Goal: Task Accomplishment & Management: Use online tool/utility

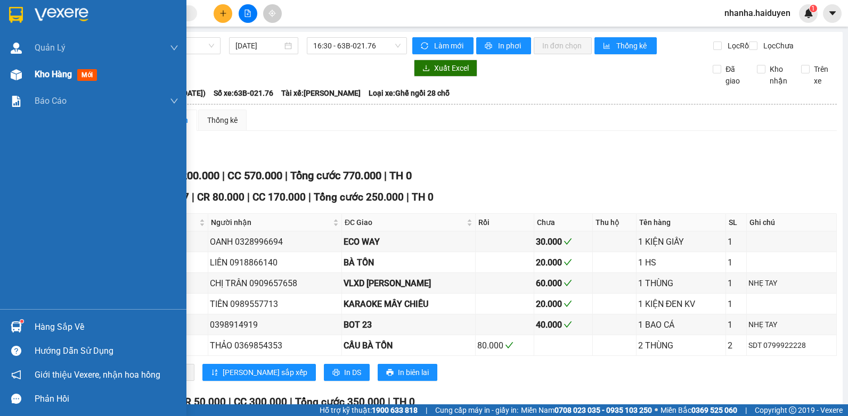
click at [22, 81] on div at bounding box center [16, 75] width 19 height 19
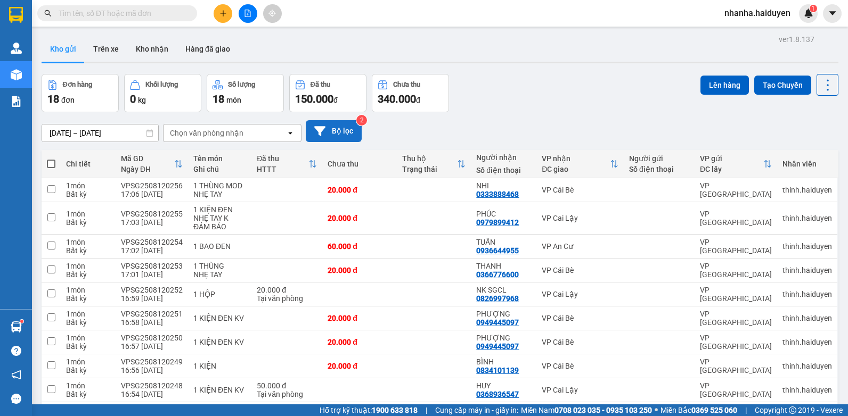
click at [326, 124] on button "Bộ lọc" at bounding box center [334, 131] width 56 height 22
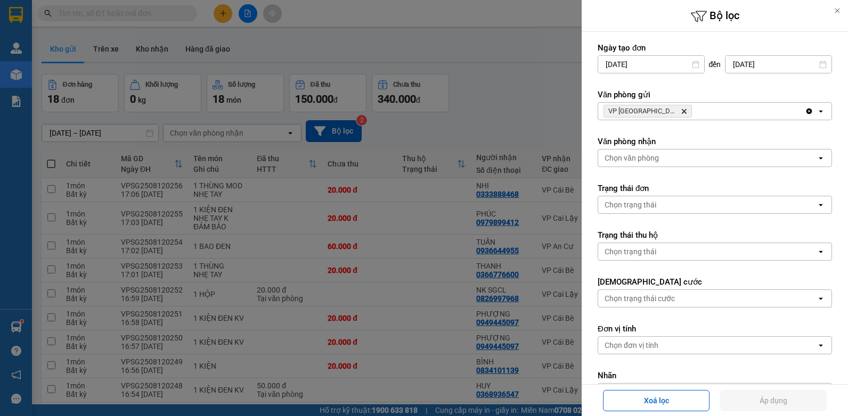
click at [314, 53] on div at bounding box center [424, 208] width 848 height 416
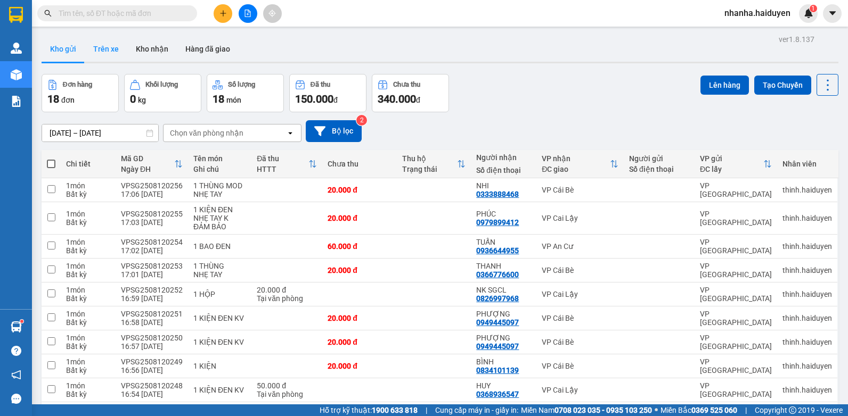
click at [96, 45] on button "Trên xe" at bounding box center [106, 49] width 43 height 26
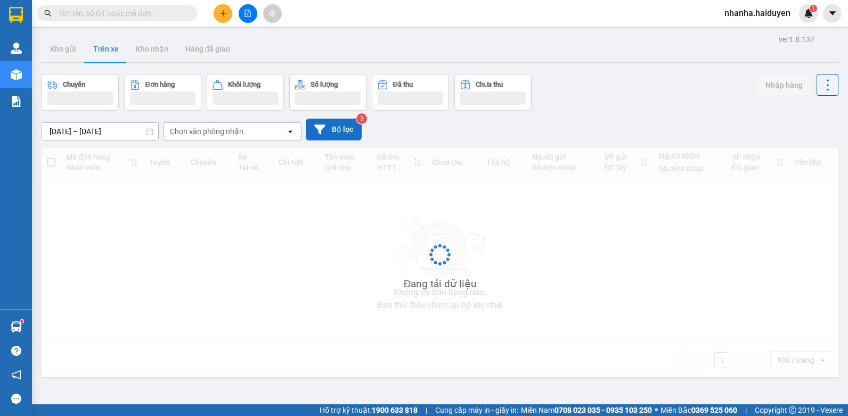
click at [316, 121] on button "Bộ lọc" at bounding box center [334, 130] width 56 height 22
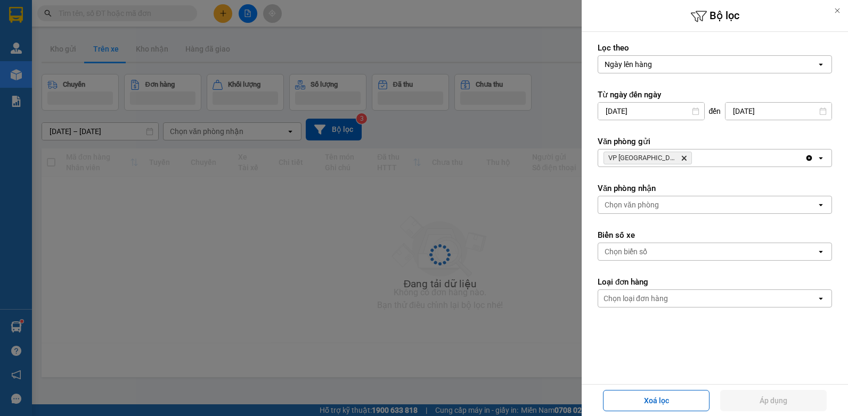
click at [263, 298] on div at bounding box center [424, 208] width 848 height 416
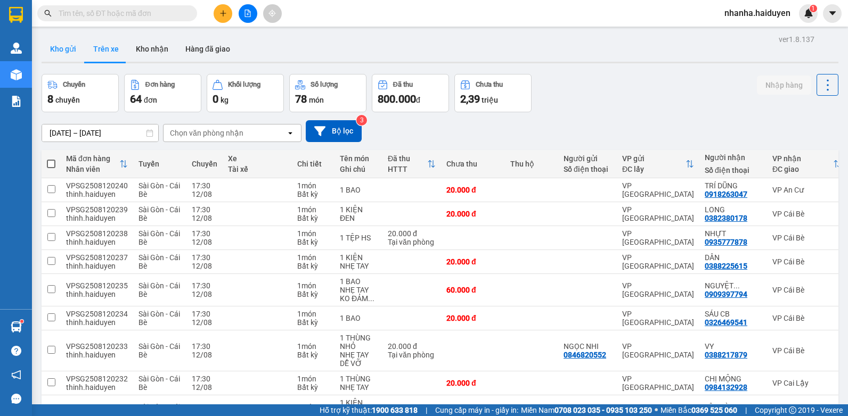
click at [54, 51] on button "Kho gửi" at bounding box center [63, 49] width 43 height 26
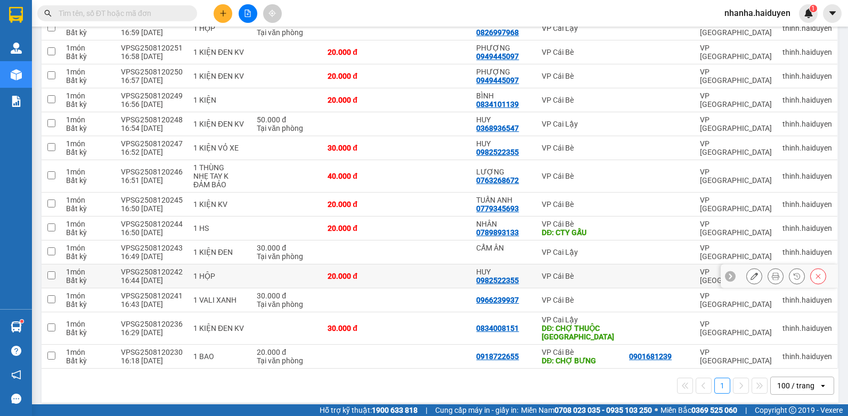
scroll to position [274, 0]
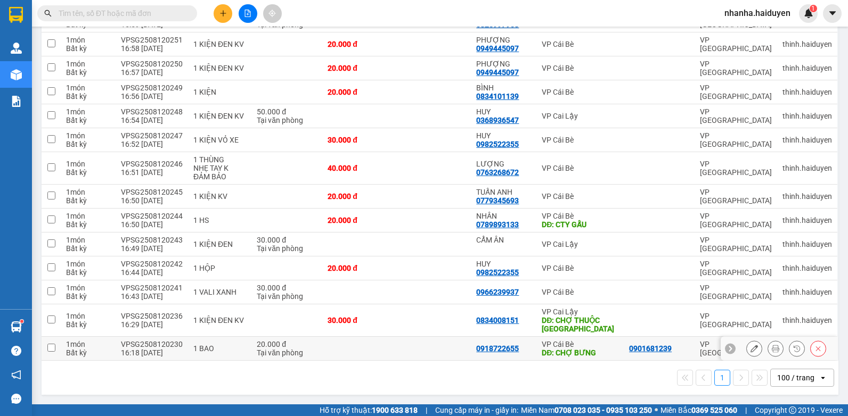
drag, startPoint x: 427, startPoint y: 342, endPoint x: 441, endPoint y: 310, distance: 35.5
click at [427, 340] on td at bounding box center [434, 349] width 75 height 24
checkbox input "true"
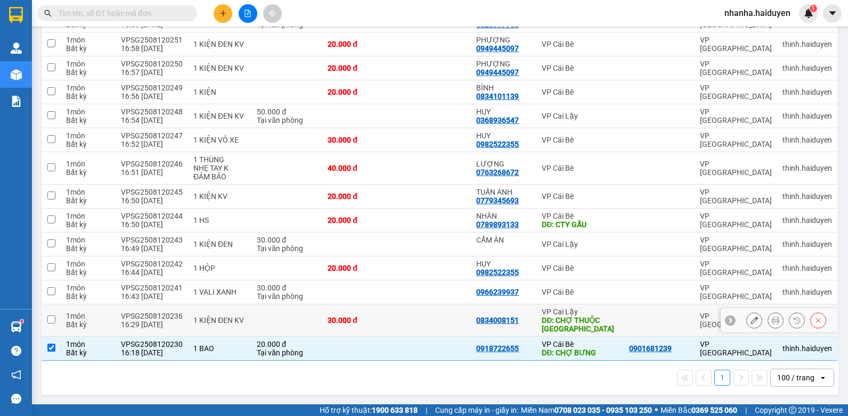
click at [441, 307] on td at bounding box center [434, 321] width 75 height 32
checkbox input "true"
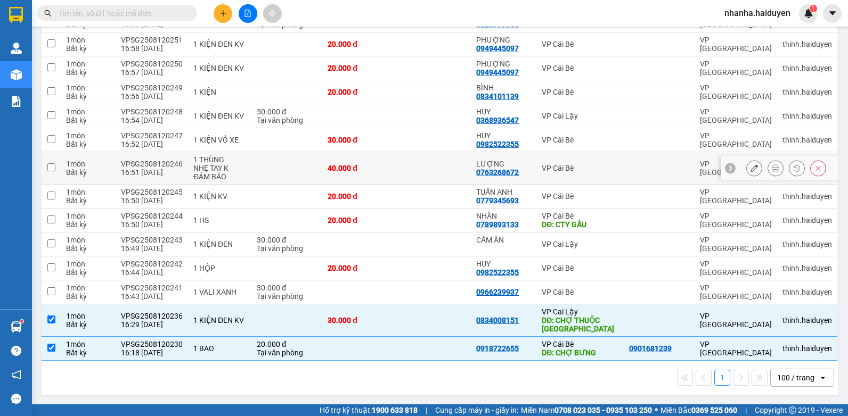
scroll to position [8, 0]
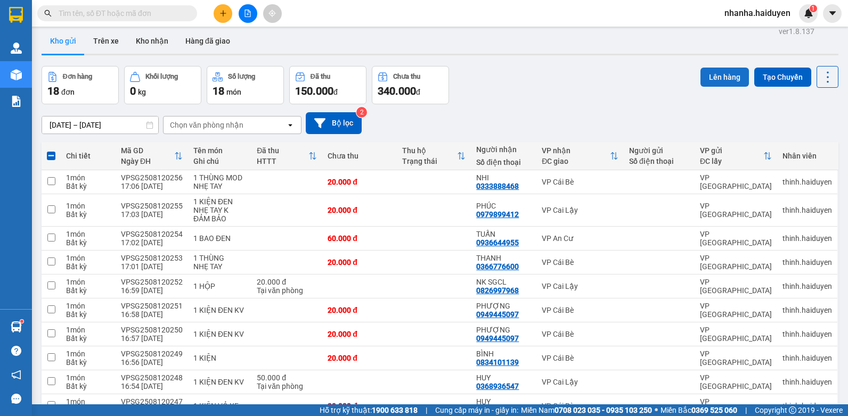
click at [715, 70] on button "Lên hàng" at bounding box center [724, 77] width 48 height 19
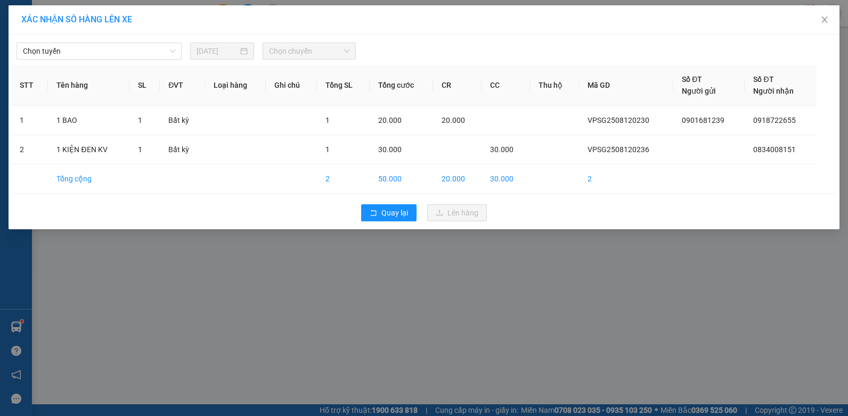
click at [121, 29] on div "XÁC NHẬN SỐ HÀNG LÊN XE" at bounding box center [424, 19] width 831 height 29
click at [124, 53] on span "Chọn tuyến" at bounding box center [99, 51] width 152 height 16
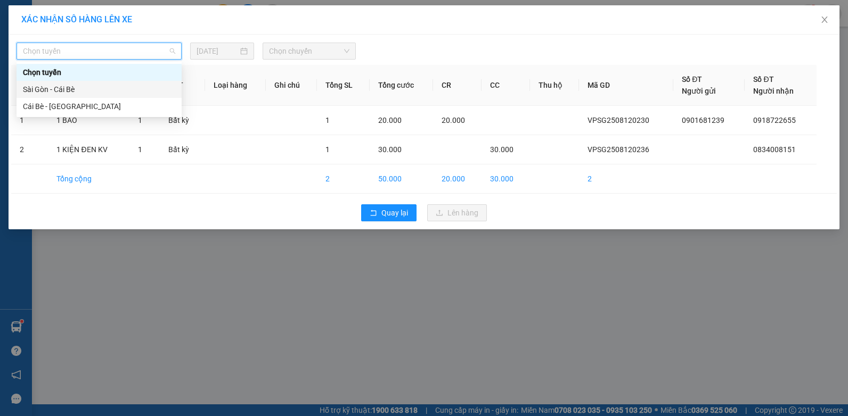
click at [123, 91] on div "Sài Gòn - Cái Bè" at bounding box center [99, 90] width 152 height 12
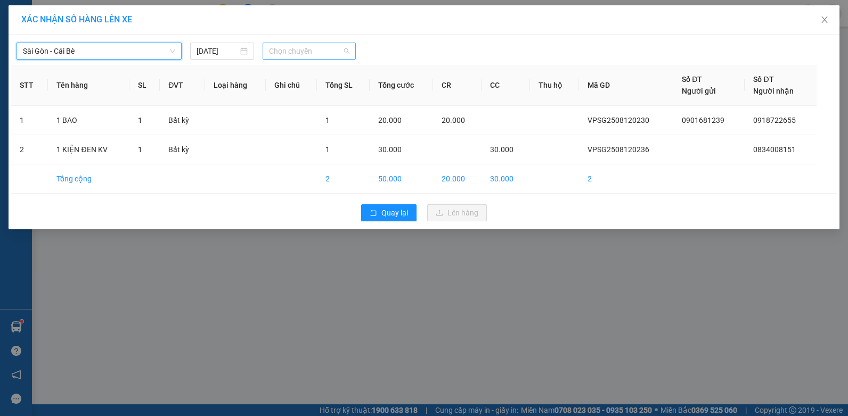
drag, startPoint x: 305, startPoint y: 50, endPoint x: 309, endPoint y: 87, distance: 38.1
click at [304, 50] on span "Chọn chuyến" at bounding box center [309, 51] width 80 height 16
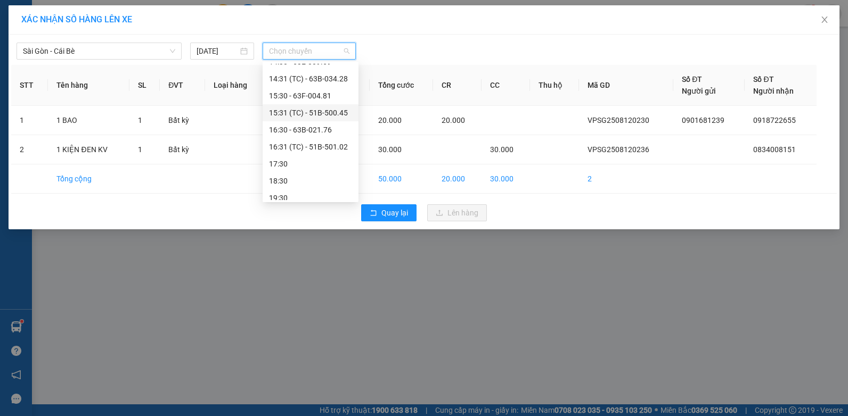
scroll to position [273, 0]
click at [298, 162] on div "17:30" at bounding box center [310, 158] width 83 height 12
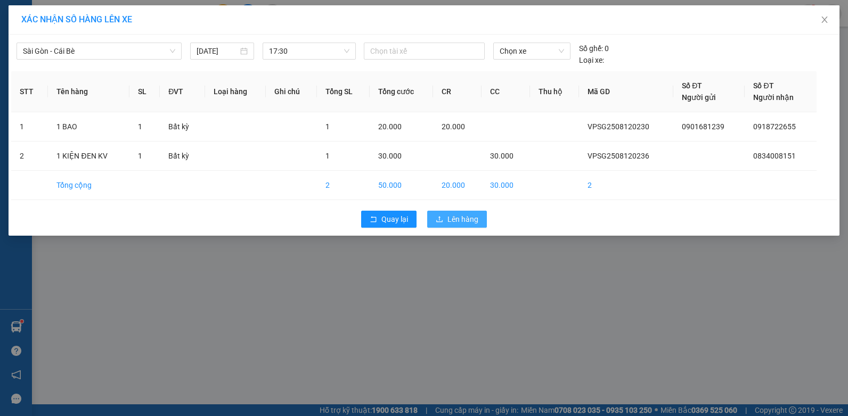
click at [463, 220] on span "Lên hàng" at bounding box center [462, 220] width 31 height 12
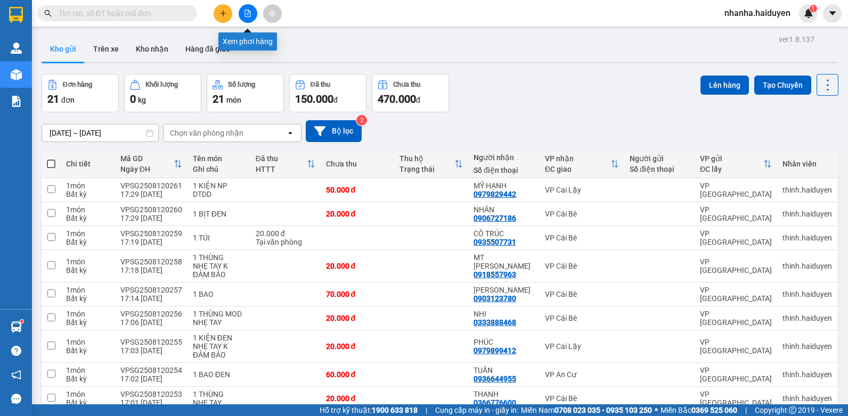
click at [250, 13] on icon "file-add" at bounding box center [248, 13] width 6 height 7
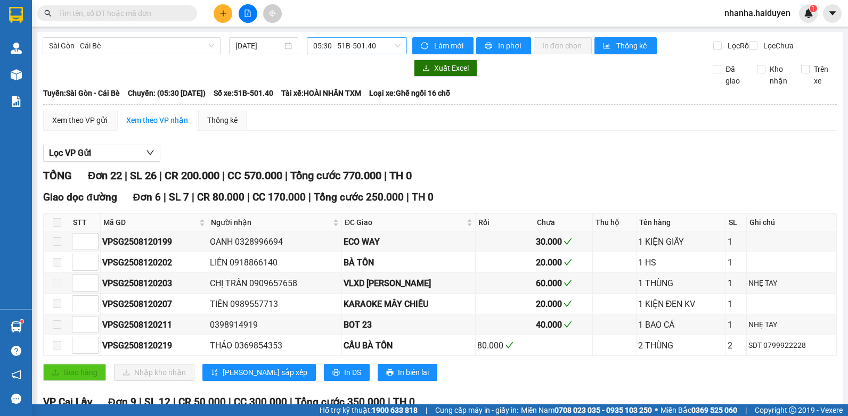
click at [396, 45] on span "05:30 - 51B-501.40" at bounding box center [356, 46] width 87 height 16
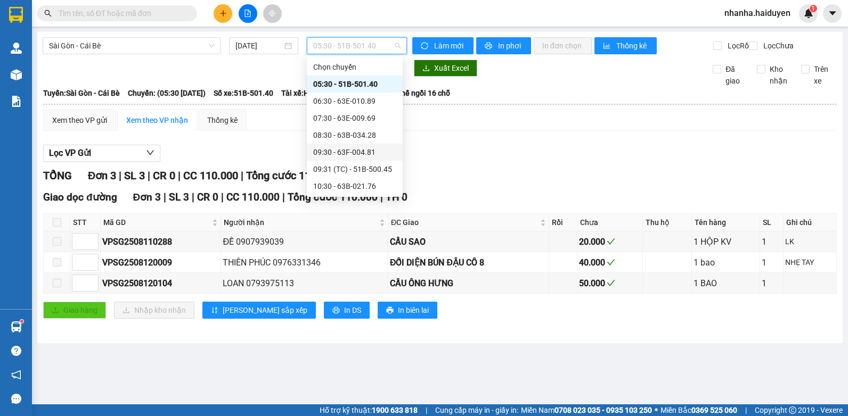
scroll to position [273, 0]
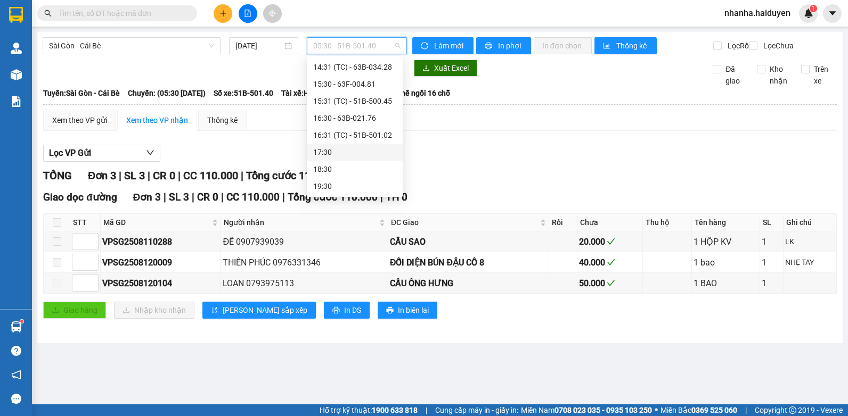
click at [353, 151] on div "17:30" at bounding box center [354, 152] width 83 height 12
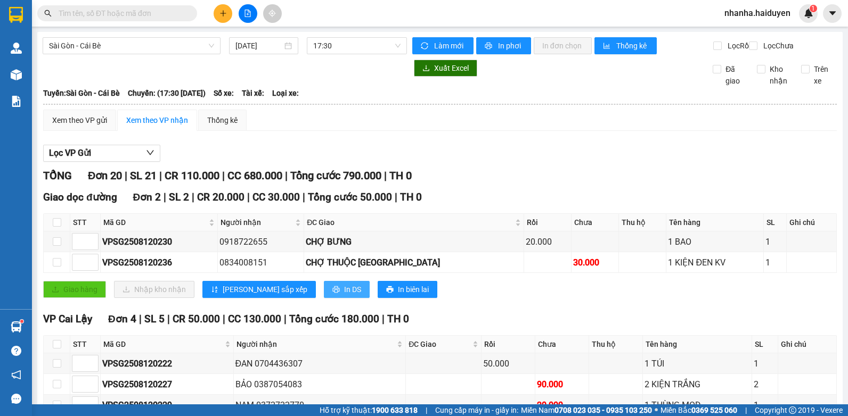
click at [344, 296] on span "In DS" at bounding box center [352, 290] width 17 height 12
click at [566, 155] on div "Lọc VP Gửi" at bounding box center [439, 154] width 793 height 18
click at [324, 43] on span "17:30" at bounding box center [356, 46] width 87 height 16
click at [95, 125] on div "Xem theo VP gửi" at bounding box center [79, 120] width 55 height 12
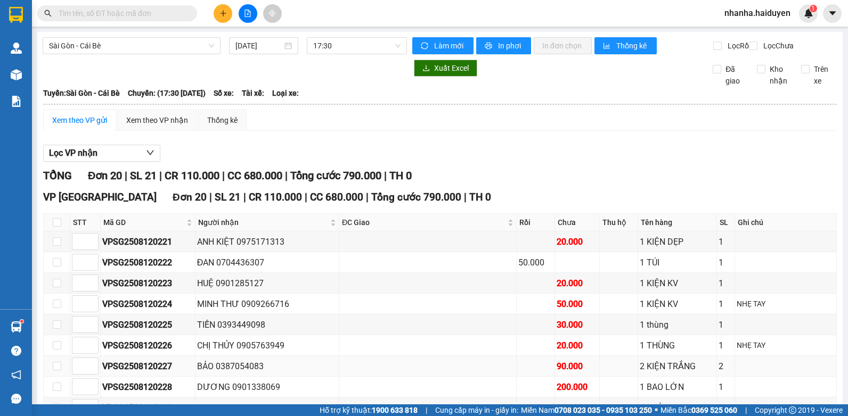
scroll to position [306, 0]
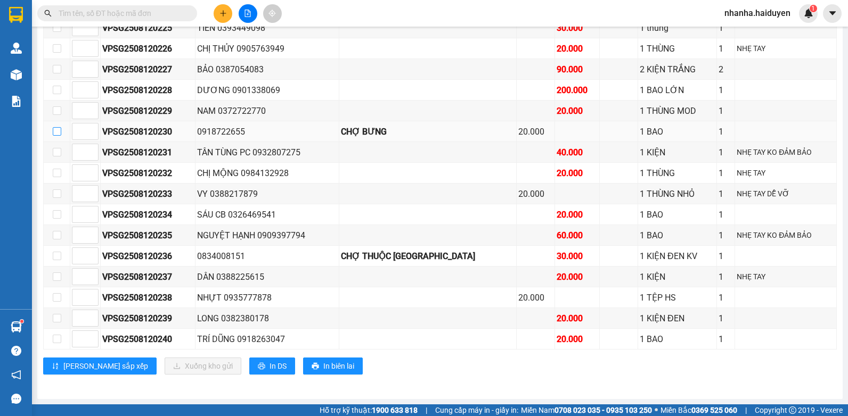
click at [57, 132] on input "checkbox" at bounding box center [57, 131] width 9 height 9
checkbox input "true"
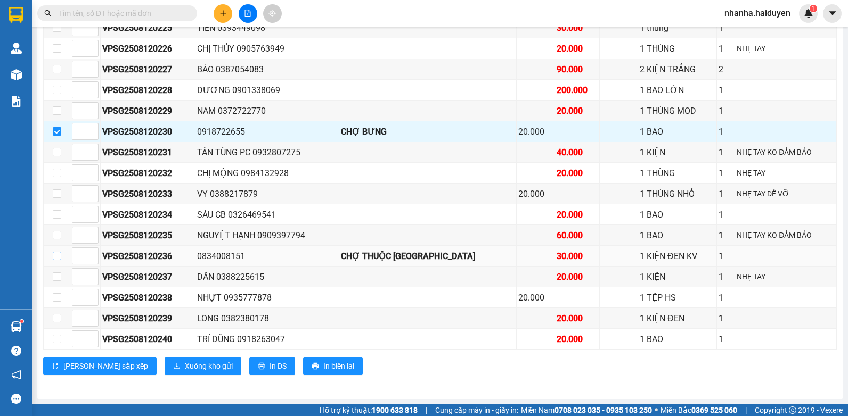
click at [60, 258] on input "checkbox" at bounding box center [57, 256] width 9 height 9
checkbox input "true"
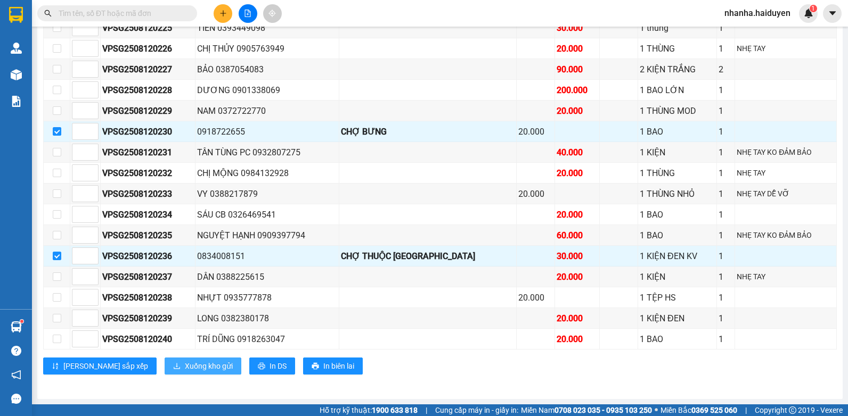
click at [174, 369] on icon "download" at bounding box center [177, 367] width 6 height 6
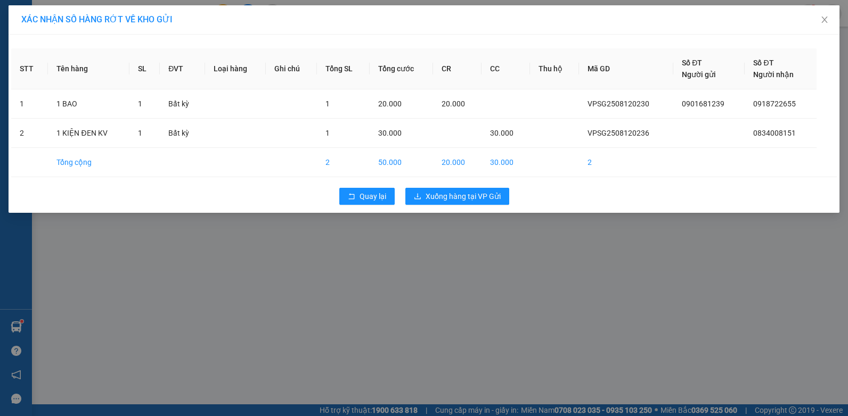
click at [461, 206] on div "Quay lại Xuống hàng tại VP Gửi" at bounding box center [423, 197] width 825 height 28
click at [461, 201] on span "Xuống hàng tại VP Gửi" at bounding box center [463, 197] width 75 height 12
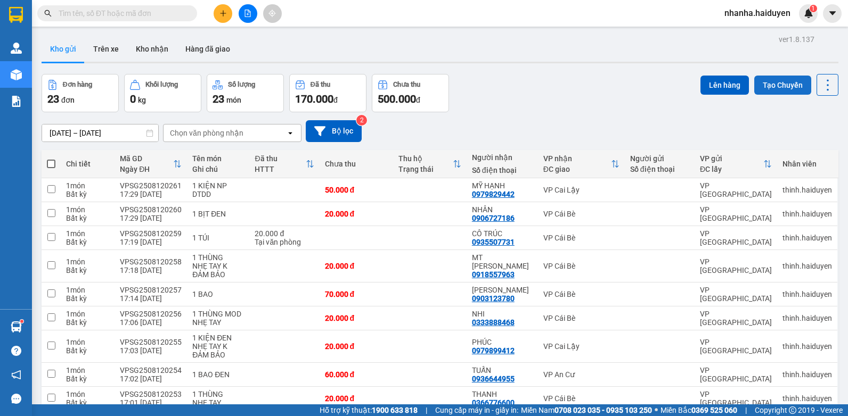
click at [774, 76] on button "Tạo Chuyến" at bounding box center [782, 85] width 57 height 19
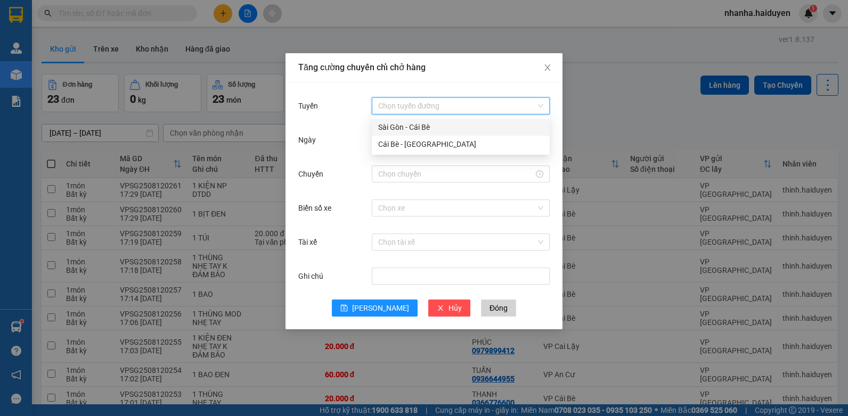
click at [444, 108] on input "Tuyến" at bounding box center [457, 106] width 158 height 16
click at [419, 130] on div "Sài Gòn - Cái Bè" at bounding box center [460, 127] width 165 height 12
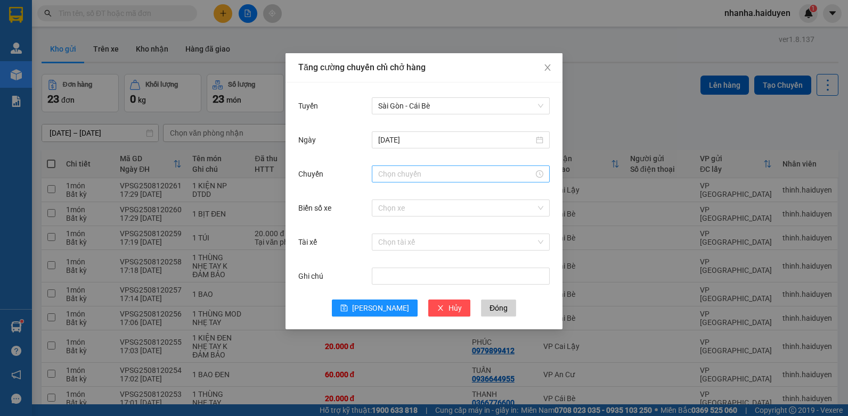
click at [420, 168] on div at bounding box center [461, 174] width 178 height 17
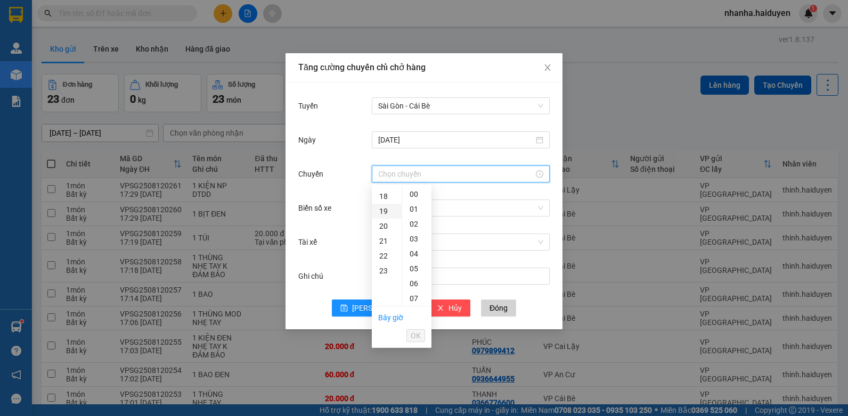
scroll to position [213, 0]
click at [380, 233] on div "17" at bounding box center [387, 234] width 30 height 15
click at [413, 231] on div "31" at bounding box center [416, 230] width 29 height 15
type input "17:31"
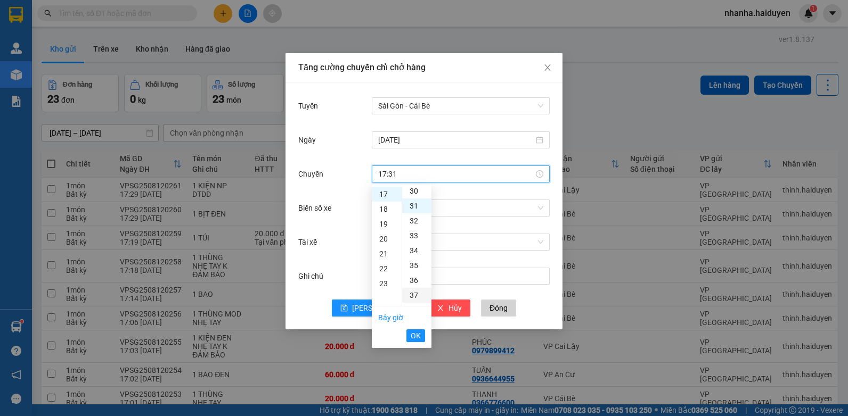
scroll to position [462, 0]
click at [419, 341] on span "OK" at bounding box center [416, 336] width 10 height 12
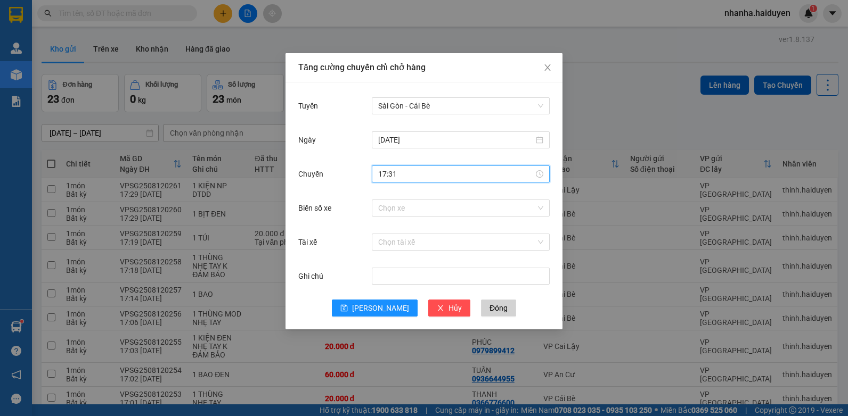
click at [431, 217] on div "Chọn xe" at bounding box center [461, 208] width 178 height 21
click at [432, 208] on input "Biển số xe" at bounding box center [457, 208] width 158 height 16
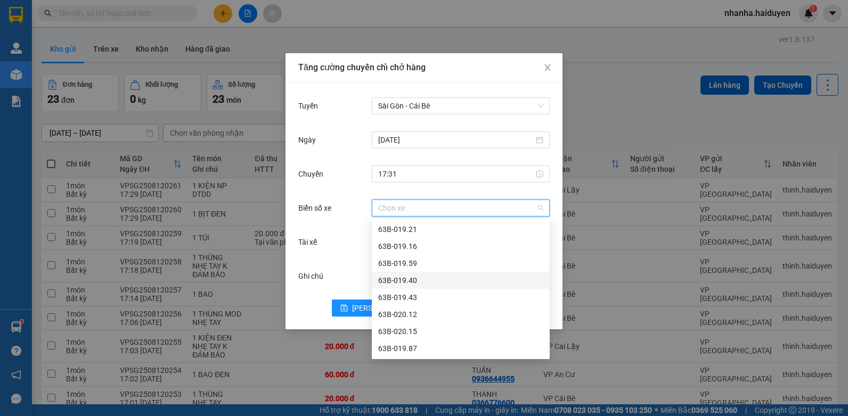
click at [412, 285] on div "63B-019.40" at bounding box center [460, 281] width 165 height 12
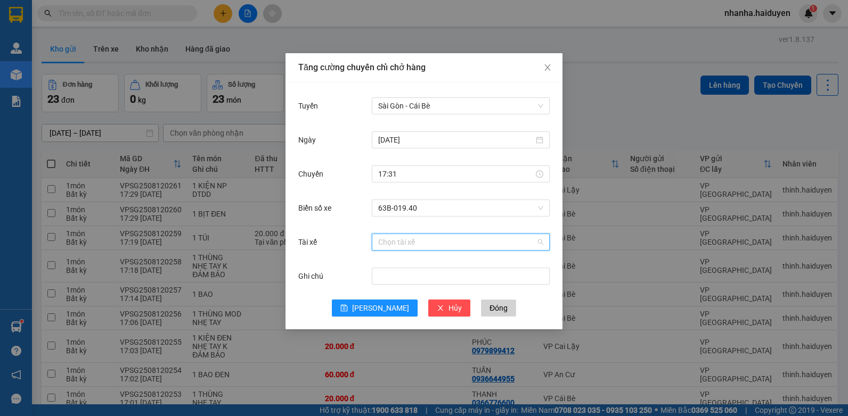
click at [404, 243] on input "Tài xế" at bounding box center [457, 242] width 158 height 16
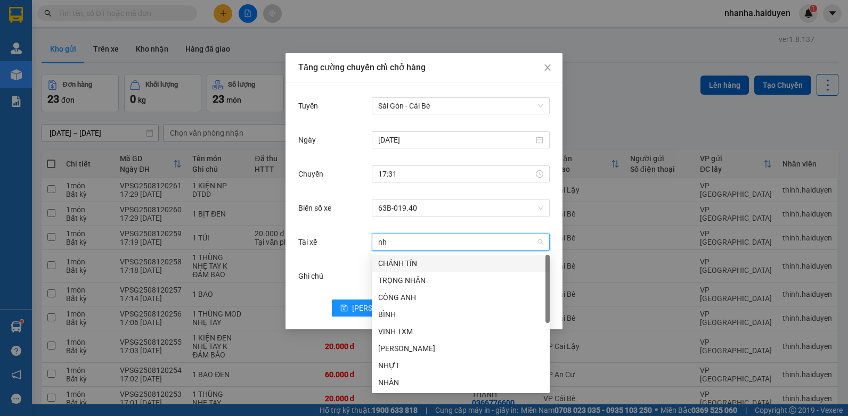
type input "nhu"
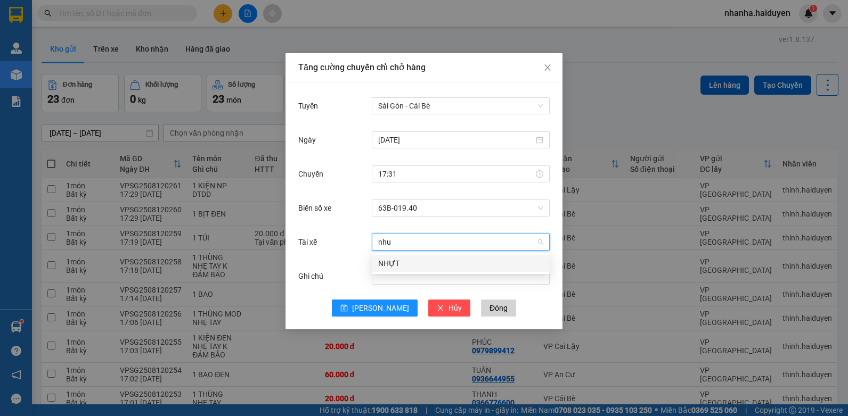
click at [464, 264] on div "NHỰT" at bounding box center [460, 264] width 165 height 12
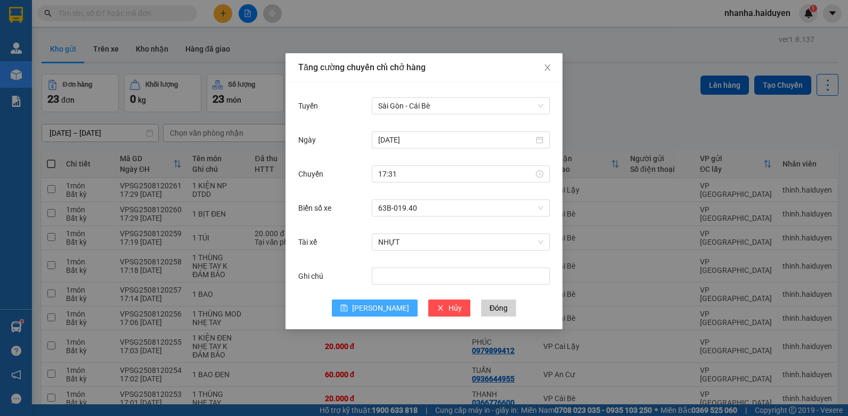
click at [348, 310] on icon "save" at bounding box center [343, 308] width 7 height 7
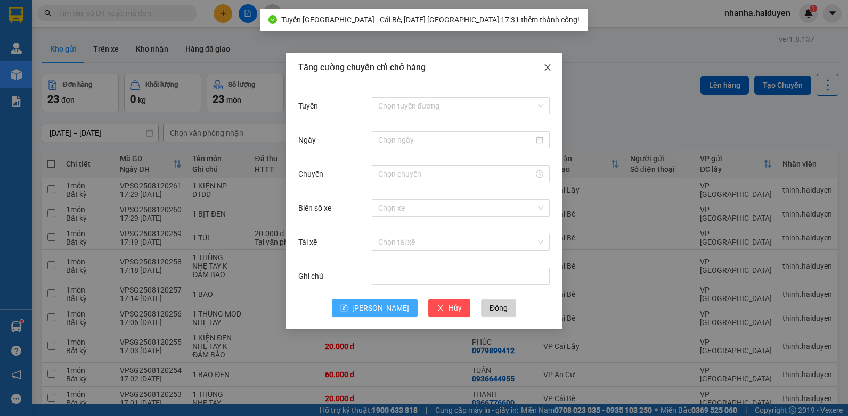
click at [552, 62] on span "Close" at bounding box center [548, 68] width 30 height 30
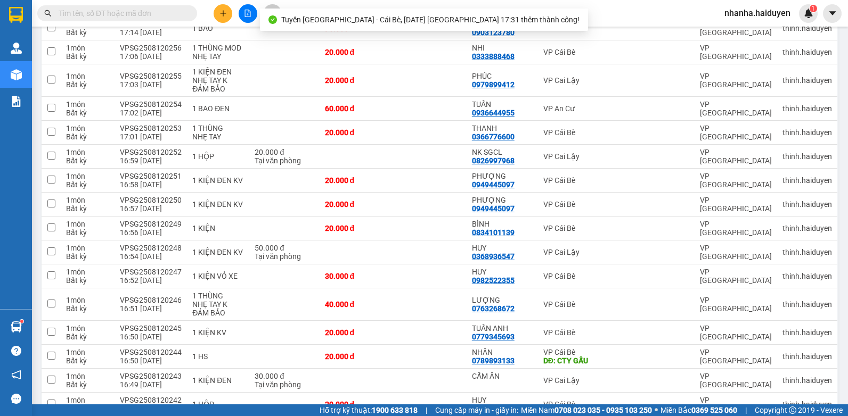
scroll to position [403, 0]
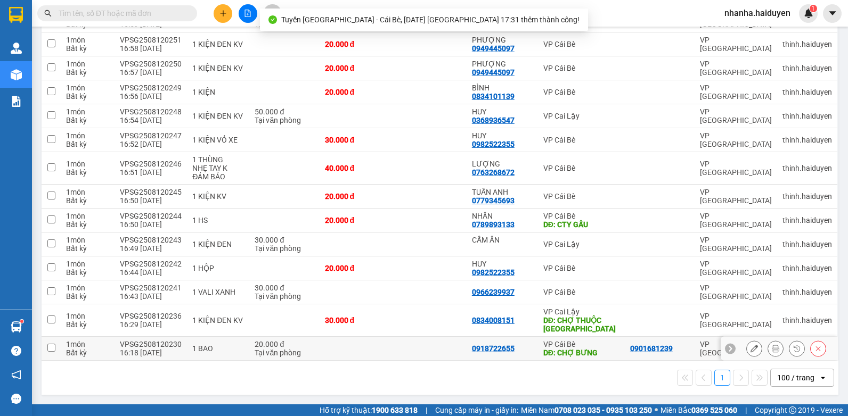
click at [545, 351] on div "DĐ: CHỢ BƯNG" at bounding box center [581, 353] width 76 height 9
checkbox input "true"
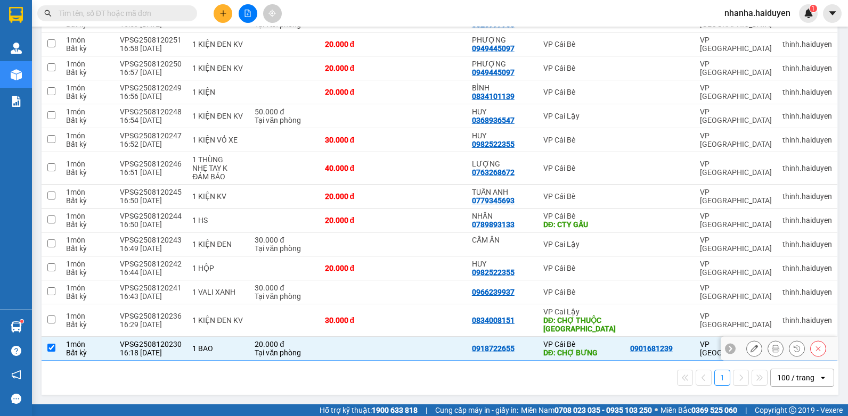
drag, startPoint x: 543, startPoint y: 339, endPoint x: 543, endPoint y: 333, distance: 5.4
click at [543, 333] on tbody "1 món Bất kỳ VPSG2508120261 17:29 [DATE] 1 KIỆN NP DTDD 50.000 đ MỸ HẠNH 097982…" at bounding box center [440, 68] width 797 height 585
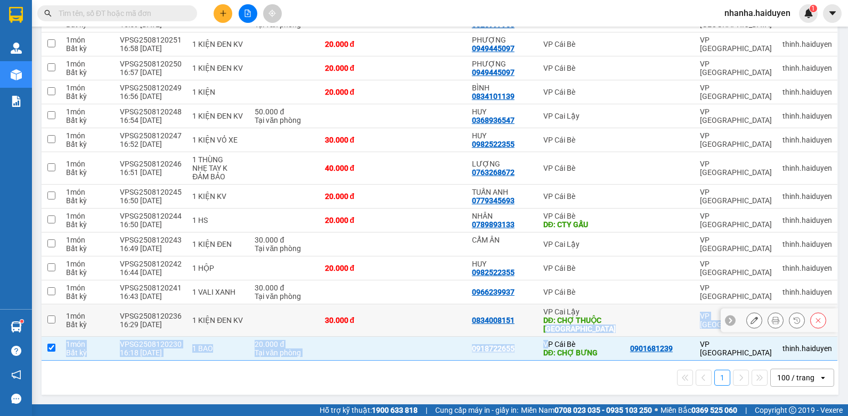
click at [659, 313] on td at bounding box center [660, 321] width 70 height 32
checkbox input "true"
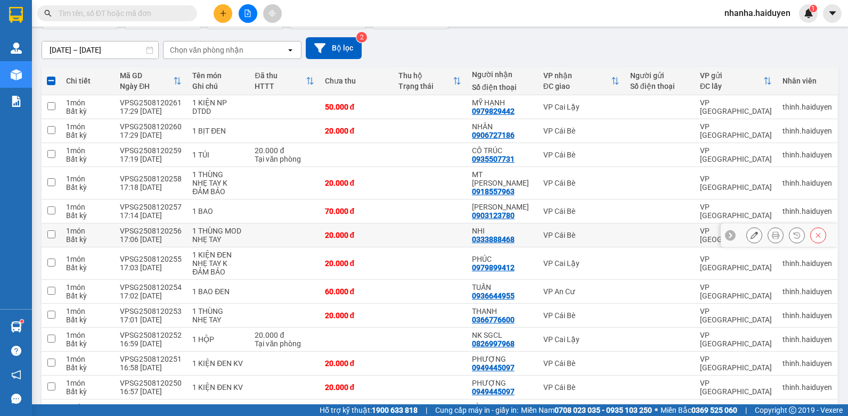
scroll to position [0, 0]
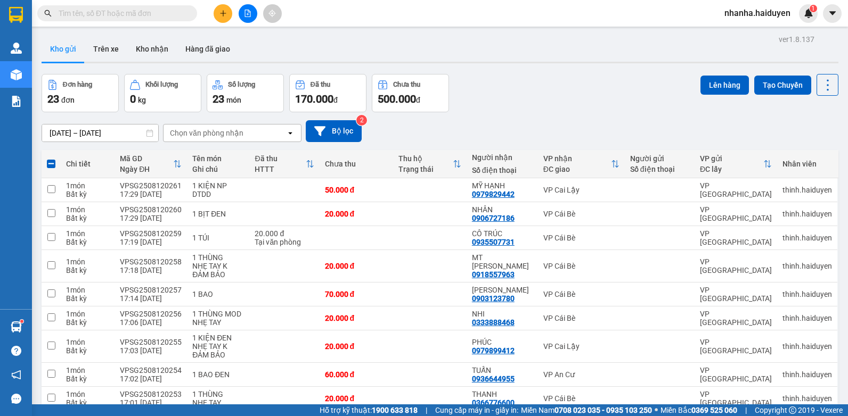
click at [732, 73] on div "ver 1.8.137 Kho gửi Trên xe Kho nhận Hàng đã giao Đơn hàng 23 đơn Khối lượng 0 …" at bounding box center [439, 417] width 805 height 770
click at [726, 79] on button "Lên hàng" at bounding box center [724, 85] width 48 height 19
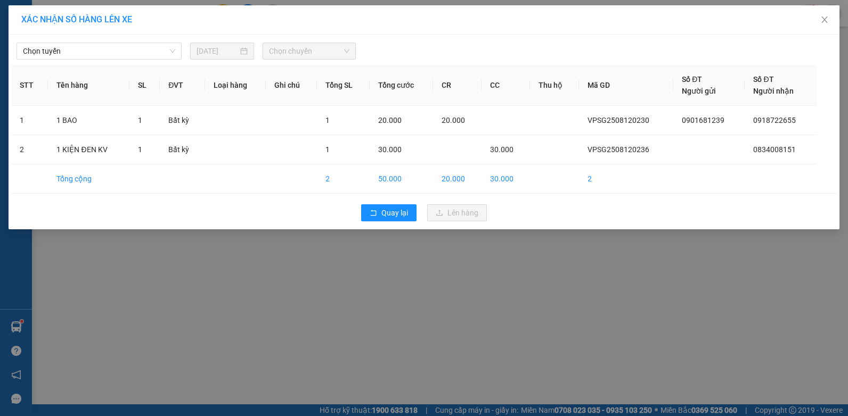
click at [9, 44] on div "Chọn tuyến [DATE] Chọn chuyến STT Tên hàng SL ĐVT Loại hàng Ghi chú Tổng SL Tổn…" at bounding box center [424, 132] width 831 height 195
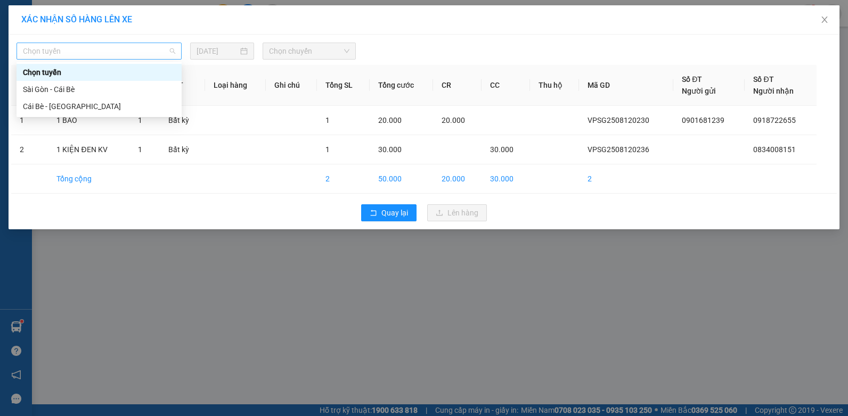
click at [61, 51] on span "Chọn tuyến" at bounding box center [99, 51] width 152 height 16
click at [56, 88] on div "Sài Gòn - Cái Bè" at bounding box center [99, 90] width 152 height 12
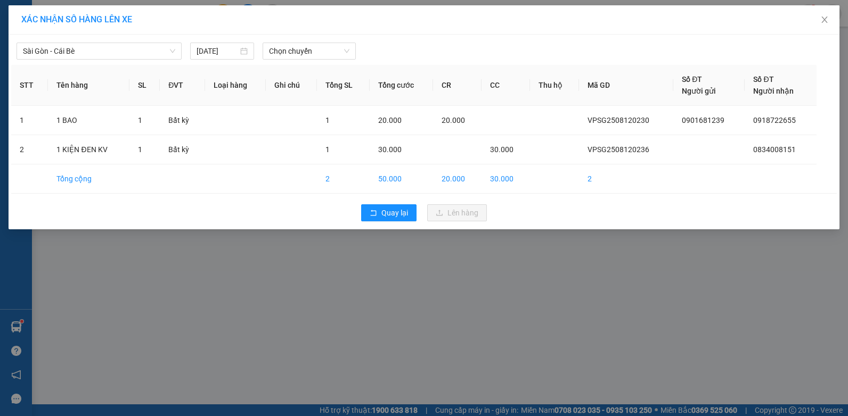
click at [342, 42] on div "Sài Gòn - Cái Bè [DATE] Chọn chuyến" at bounding box center [423, 48] width 825 height 22
click at [329, 58] on span "Chọn chuyến" at bounding box center [309, 51] width 80 height 16
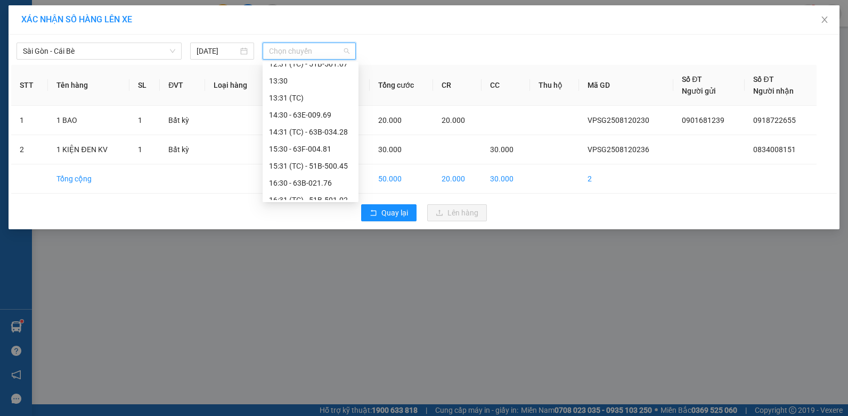
scroll to position [290, 0]
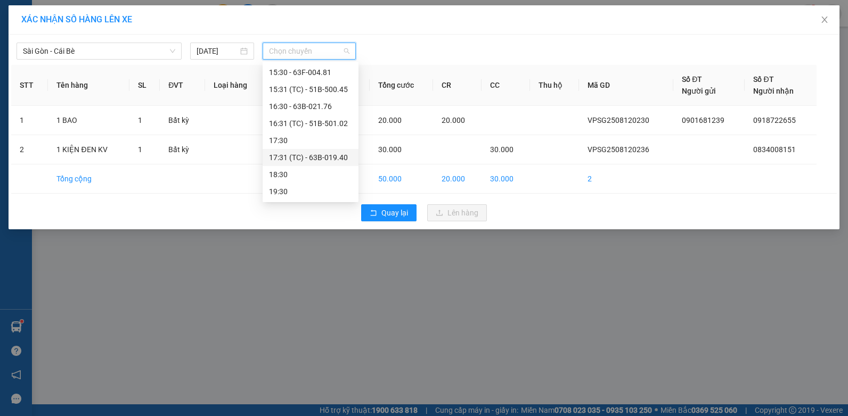
click at [306, 160] on div "17:31 (TC) - 63B-019.40" at bounding box center [310, 158] width 83 height 12
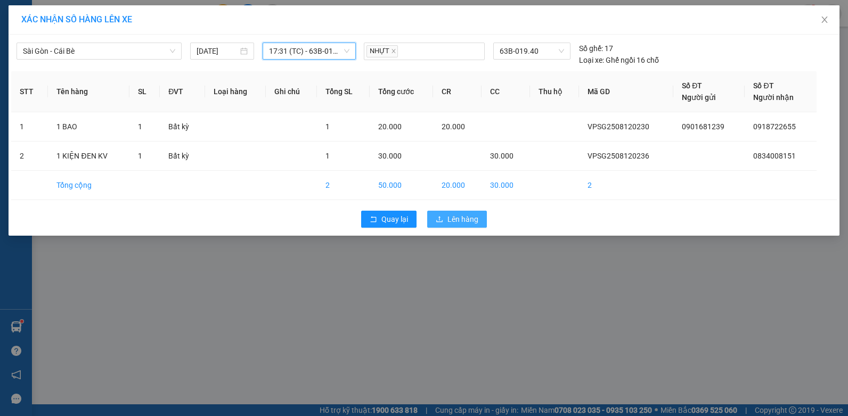
click at [464, 213] on button "Lên hàng" at bounding box center [457, 219] width 60 height 17
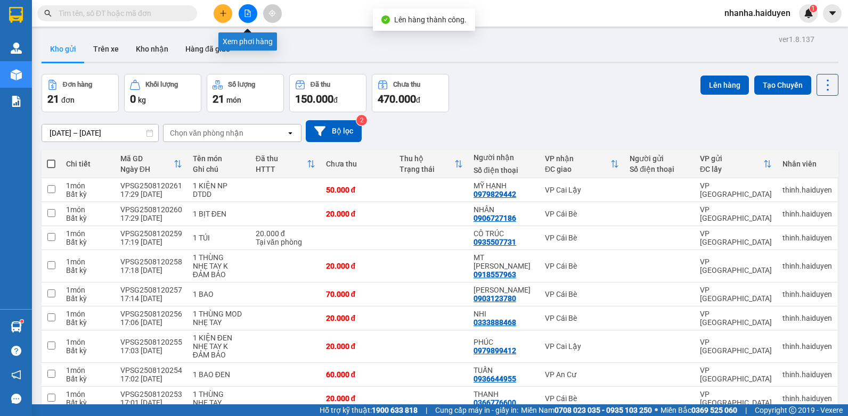
click at [247, 20] on button at bounding box center [248, 13] width 19 height 19
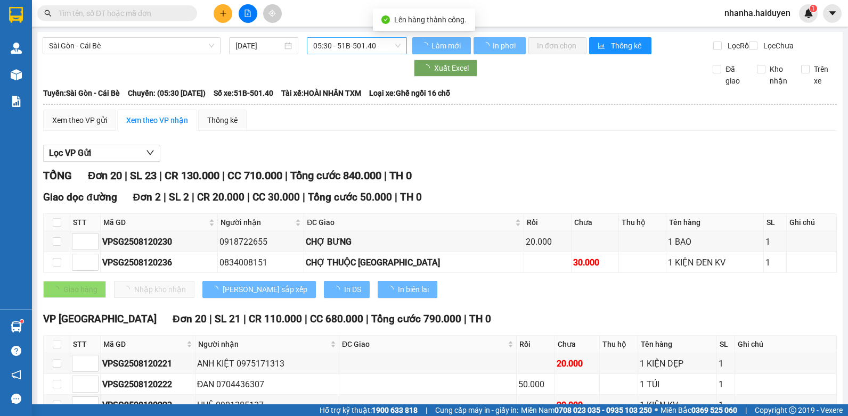
click at [322, 44] on span "05:30 - 51B-501.40" at bounding box center [356, 46] width 87 height 16
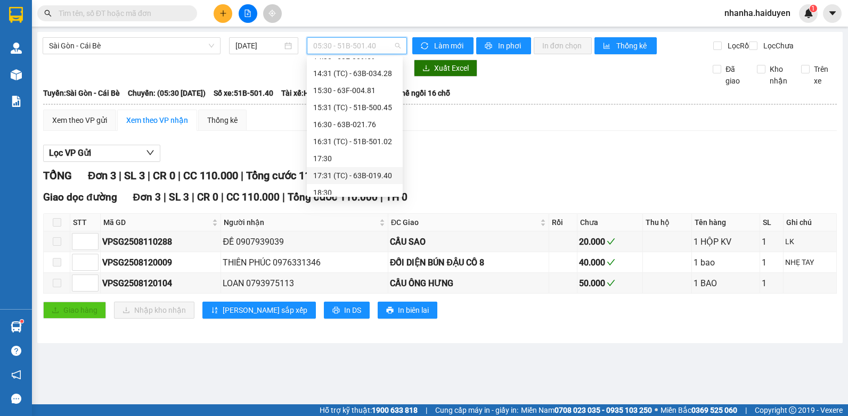
scroll to position [290, 0]
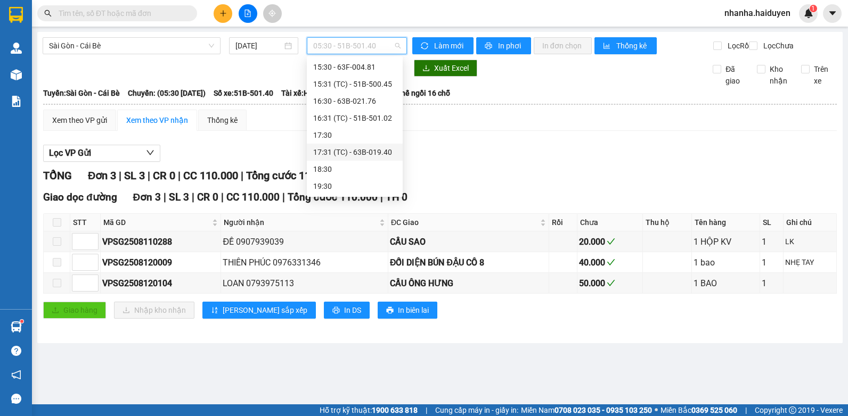
click at [331, 182] on div "19:30" at bounding box center [354, 187] width 83 height 12
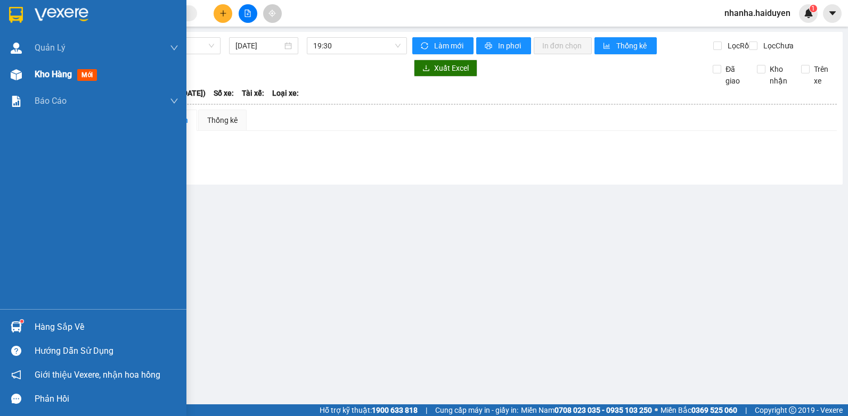
click at [35, 76] on span "Kho hàng" at bounding box center [53, 74] width 37 height 10
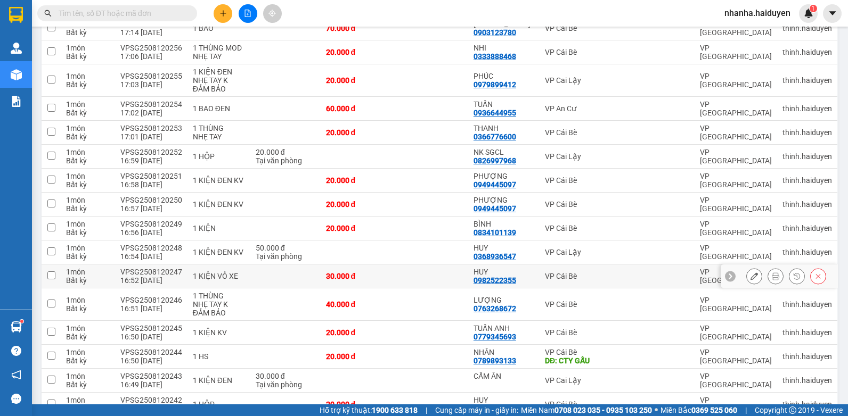
scroll to position [346, 0]
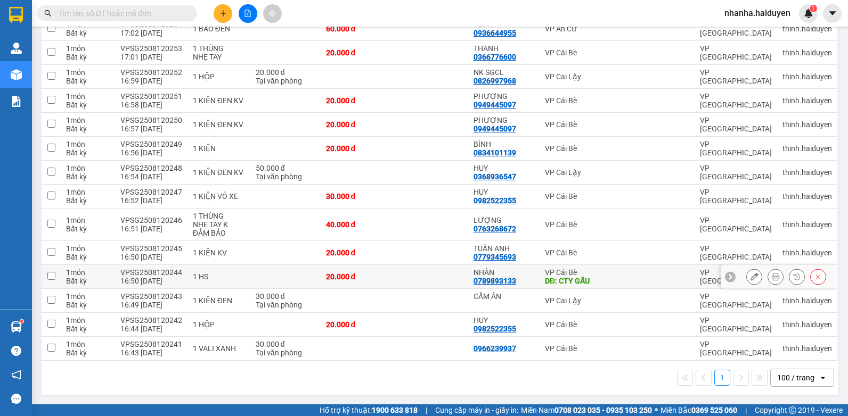
click at [483, 285] on div "0789893133" at bounding box center [494, 281] width 43 height 9
click at [273, 268] on td at bounding box center [285, 277] width 70 height 24
checkbox input "true"
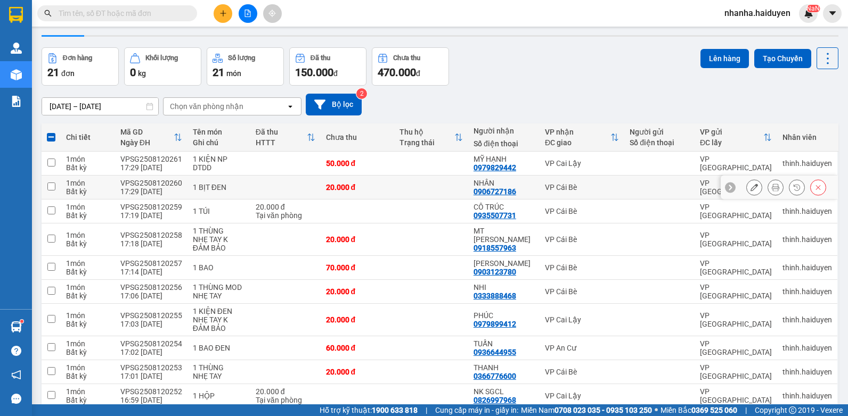
scroll to position [0, 0]
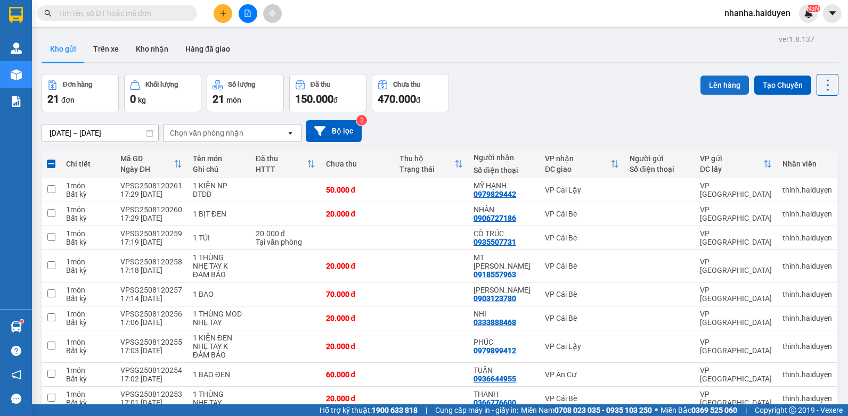
click at [709, 86] on button "Lên hàng" at bounding box center [724, 85] width 48 height 19
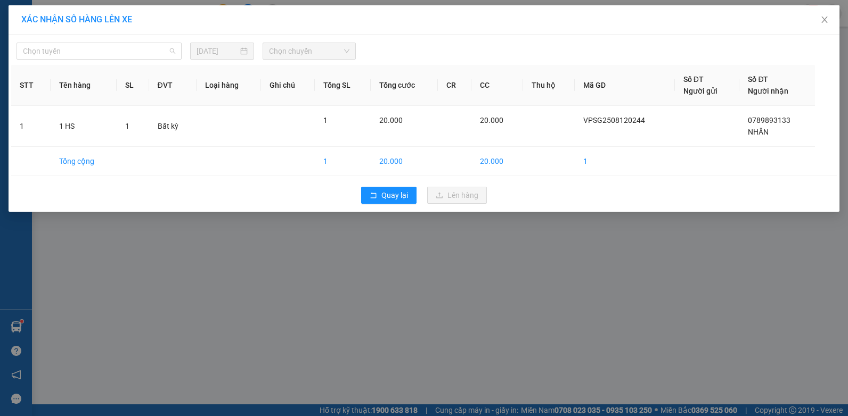
drag, startPoint x: 147, startPoint y: 56, endPoint x: 102, endPoint y: 85, distance: 53.3
click at [146, 56] on span "Chọn tuyến" at bounding box center [99, 51] width 152 height 16
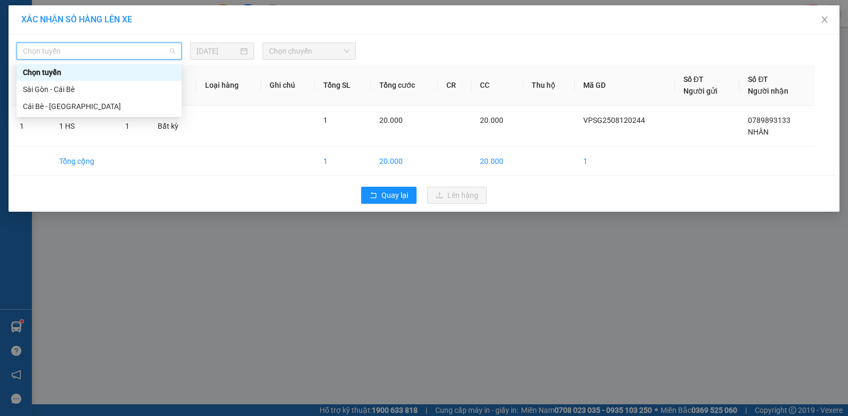
click at [94, 79] on div "Chọn tuyến" at bounding box center [99, 72] width 165 height 17
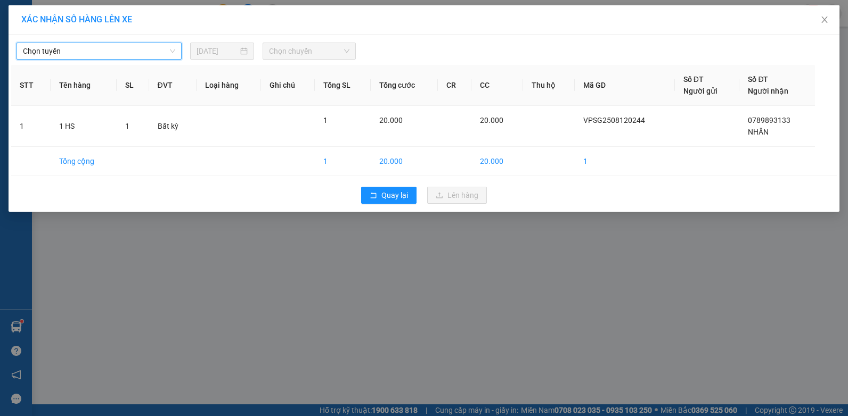
click at [103, 46] on span "Chọn tuyến" at bounding box center [99, 51] width 152 height 16
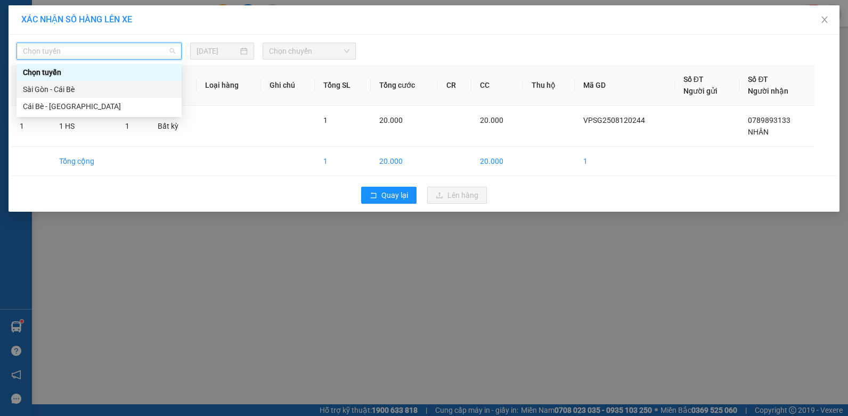
drag, startPoint x: 86, startPoint y: 89, endPoint x: 110, endPoint y: 86, distance: 24.2
click at [86, 90] on div "Sài Gòn - Cái Bè" at bounding box center [99, 90] width 152 height 12
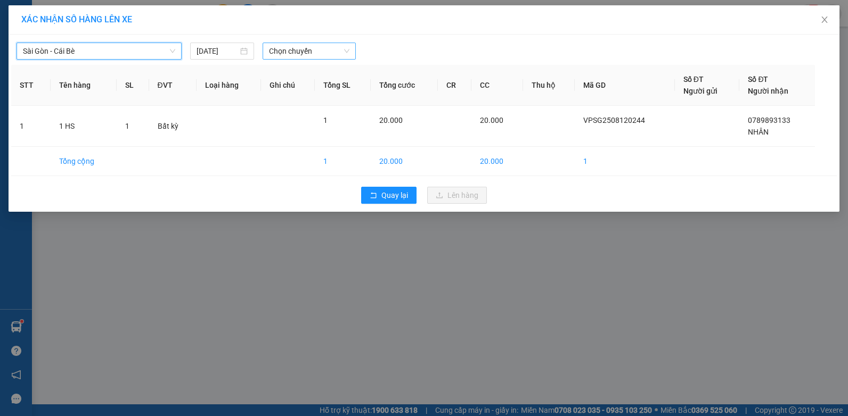
click at [289, 48] on span "Chọn chuyến" at bounding box center [309, 51] width 80 height 16
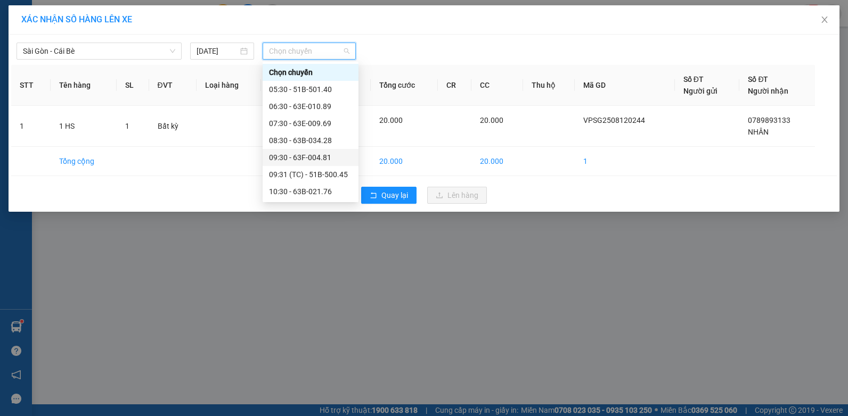
scroll to position [290, 0]
click at [299, 136] on div "17:30" at bounding box center [310, 141] width 83 height 12
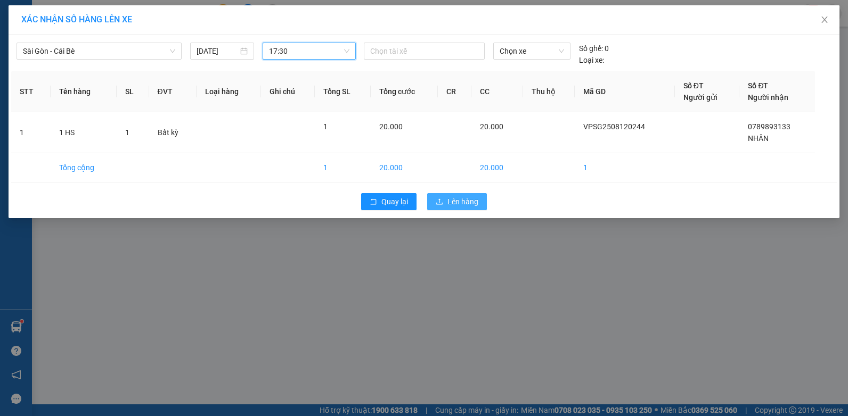
click at [441, 194] on button "Lên hàng" at bounding box center [457, 201] width 60 height 17
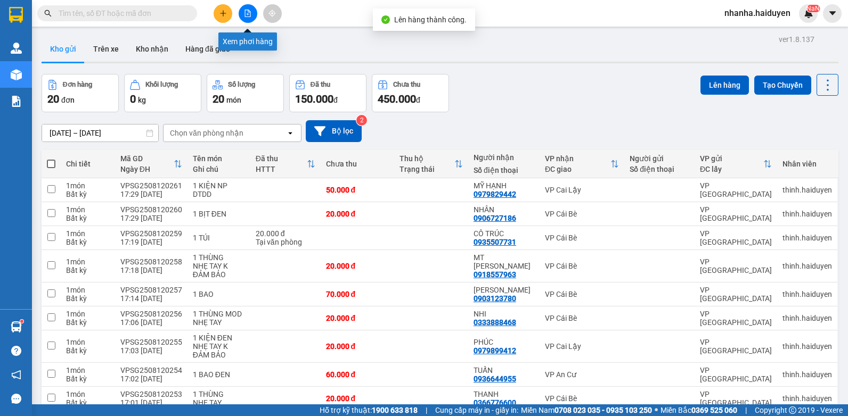
click at [252, 9] on button at bounding box center [248, 13] width 19 height 19
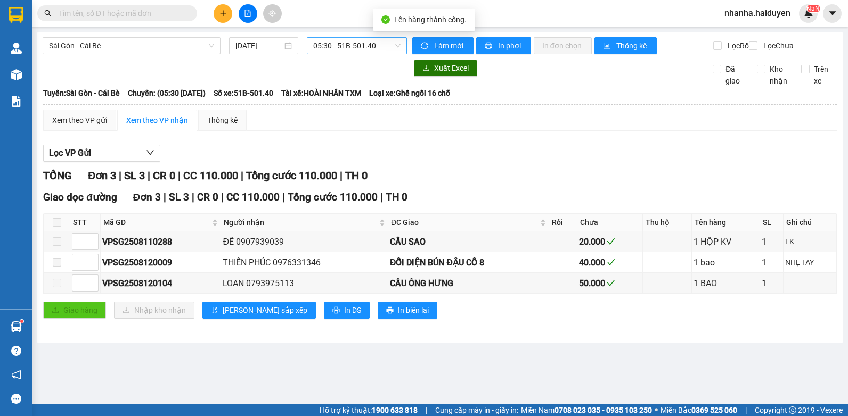
drag, startPoint x: 372, startPoint y: 45, endPoint x: 373, endPoint y: 51, distance: 5.9
click at [373, 45] on span "05:30 - 51B-501.40" at bounding box center [356, 46] width 87 height 16
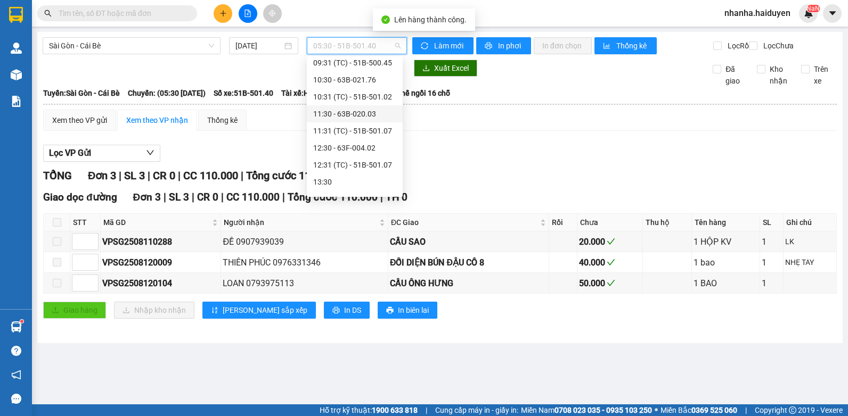
scroll to position [213, 0]
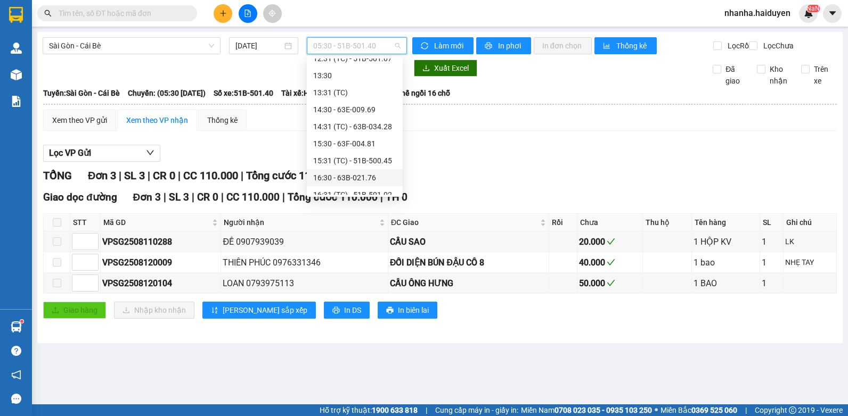
click at [369, 173] on div "16:30 - 63B-021.76" at bounding box center [354, 178] width 83 height 12
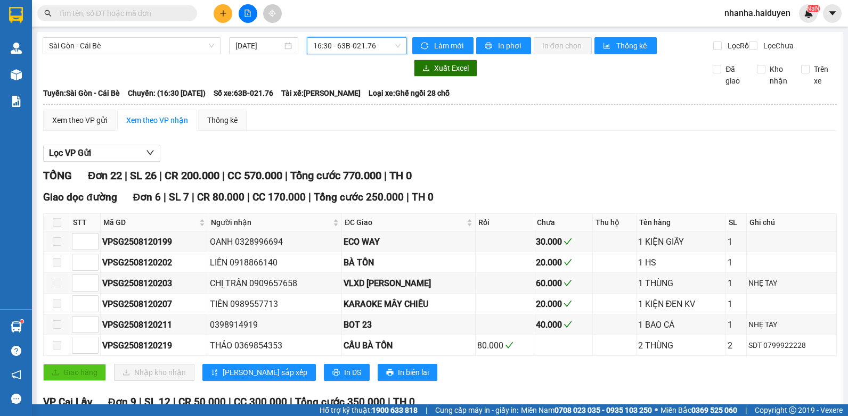
click at [388, 48] on span "16:30 - 63B-021.76" at bounding box center [356, 46] width 87 height 16
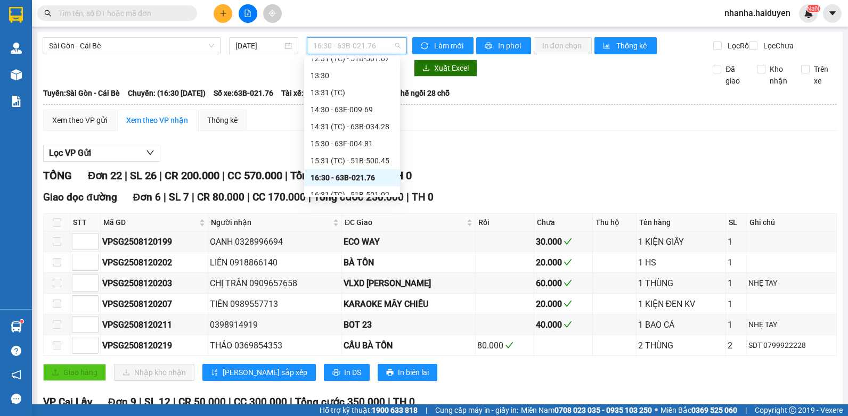
scroll to position [266, 0]
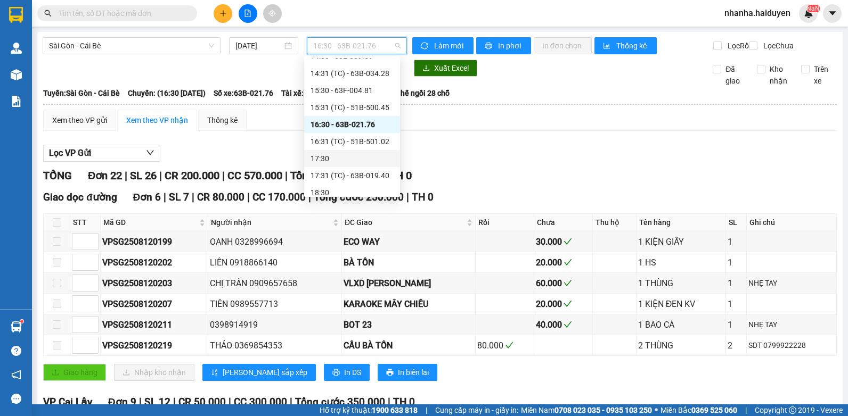
click at [370, 154] on div "17:30" at bounding box center [351, 159] width 83 height 12
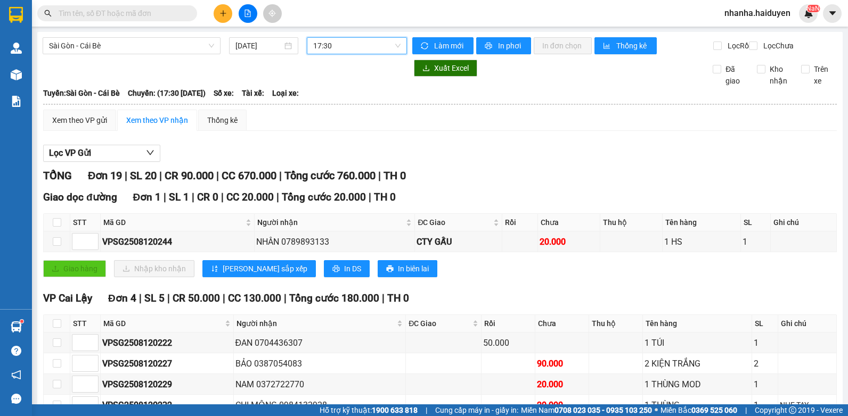
click at [343, 48] on span "17:30" at bounding box center [356, 46] width 87 height 16
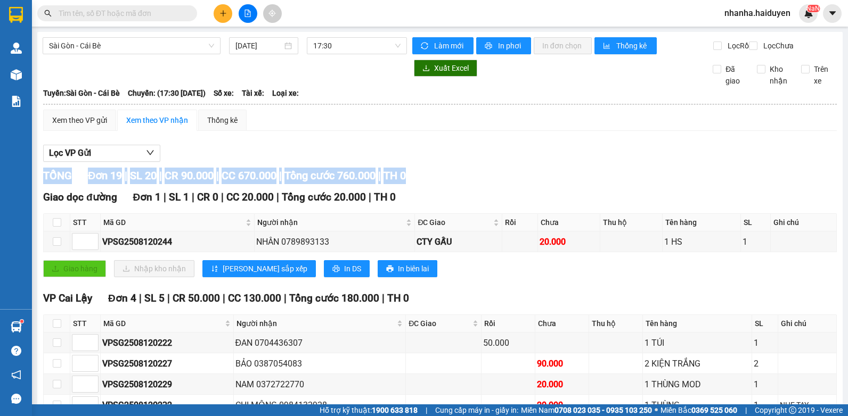
drag, startPoint x: 504, startPoint y: 175, endPoint x: 631, endPoint y: 173, distance: 126.8
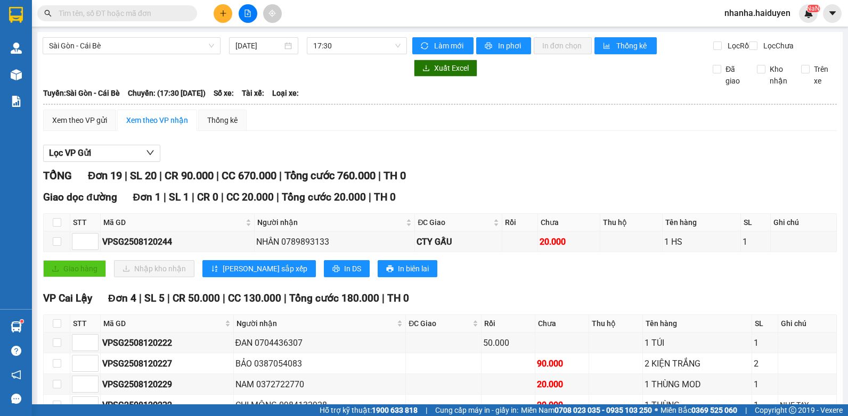
click at [347, 51] on span "17:30" at bounding box center [356, 46] width 87 height 16
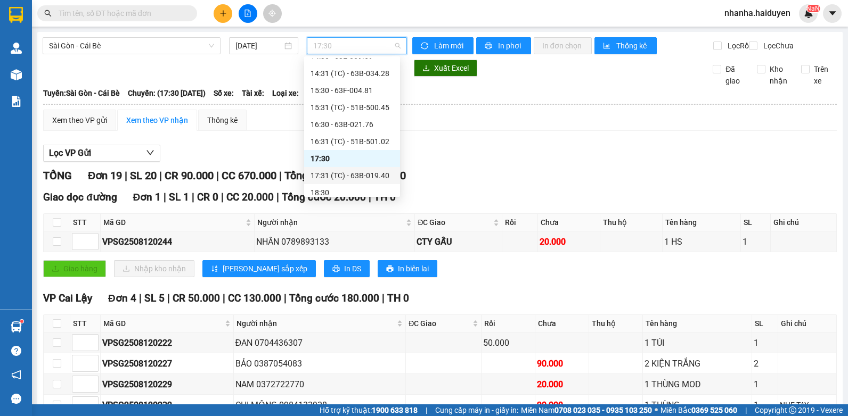
scroll to position [290, 0]
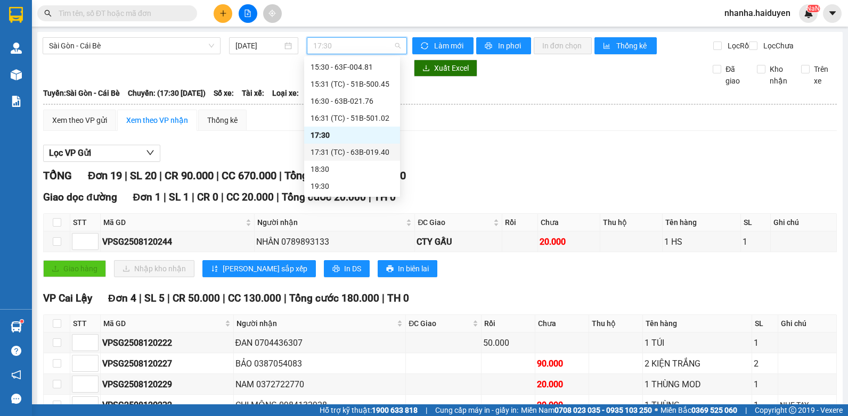
click at [721, 178] on div "TỔNG Đơn 19 | SL 20 | CR 90.000 | CC 670.000 | Tổng cước 760.000 | TH 0" at bounding box center [439, 176] width 793 height 17
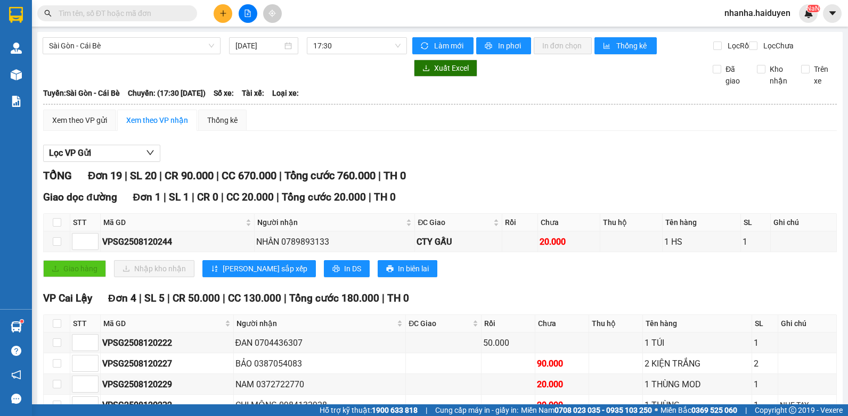
click at [50, 228] on th at bounding box center [57, 223] width 27 height 18
click at [53, 227] on label at bounding box center [57, 223] width 9 height 12
click at [53, 227] on input "checkbox" at bounding box center [57, 222] width 9 height 9
checkbox input "true"
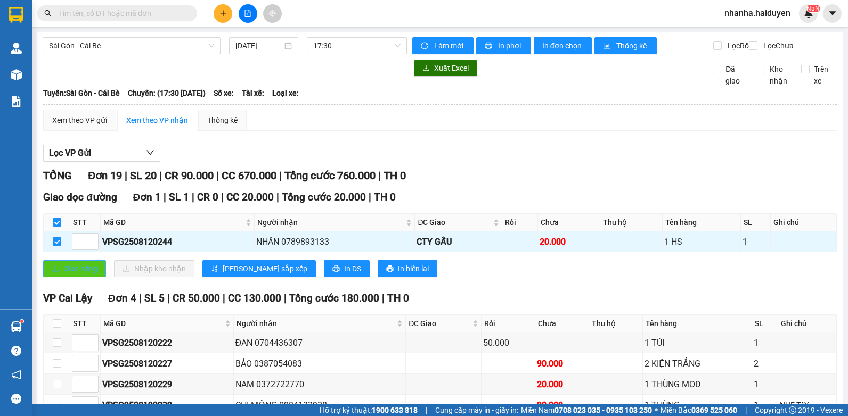
drag, startPoint x: 63, startPoint y: 261, endPoint x: 59, endPoint y: 278, distance: 17.0
click at [59, 278] on div "Giao dọc đường Đơn 1 | SL 1 | CR 0 | CC 20.000 | Tổng cước 20.000 | TH 0 STT Mã…" at bounding box center [439, 238] width 793 height 96
click at [59, 273] on icon "upload" at bounding box center [55, 268] width 7 height 7
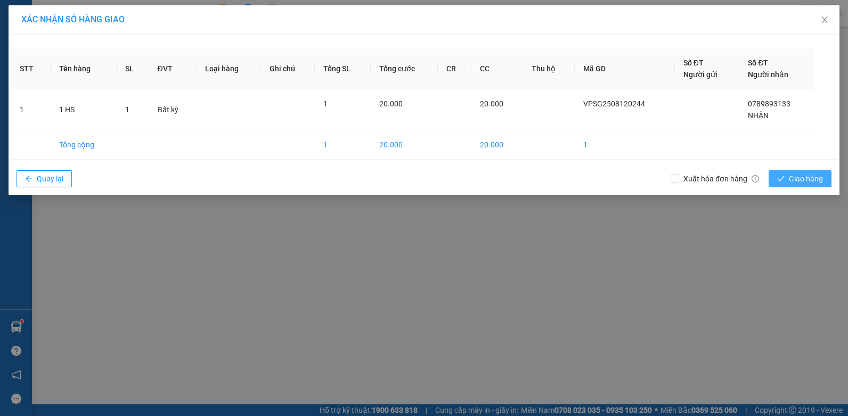
click at [768, 175] on div "Xuất hóa đơn hàng Giao hàng" at bounding box center [753, 179] width 166 height 28
click at [769, 175] on button "Giao hàng" at bounding box center [799, 178] width 63 height 17
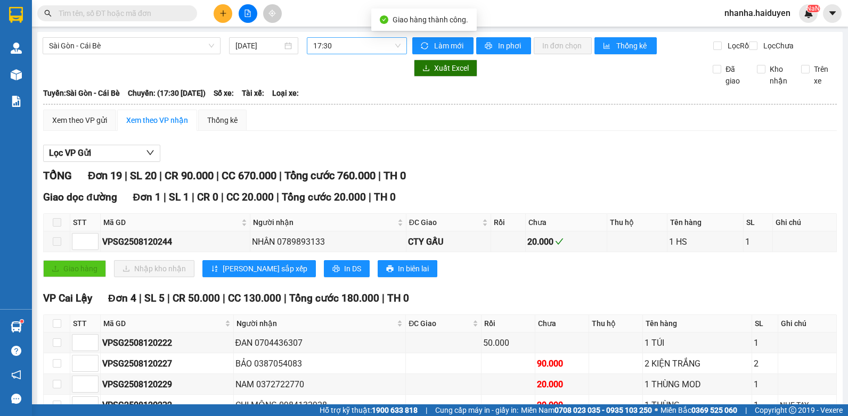
click at [338, 51] on span "17:30" at bounding box center [356, 46] width 87 height 16
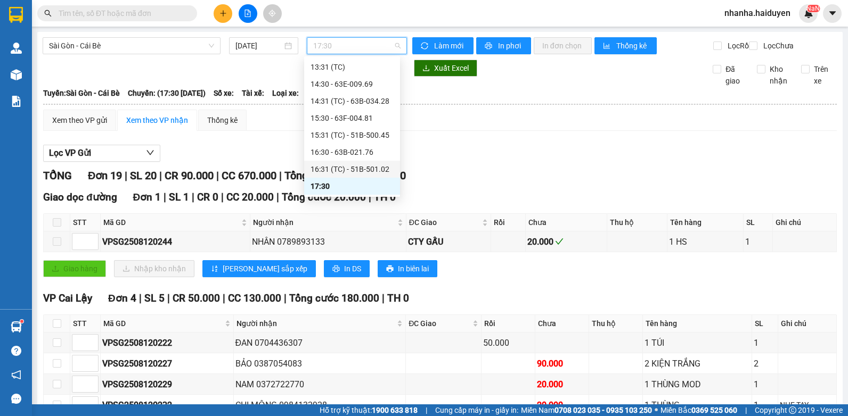
scroll to position [290, 0]
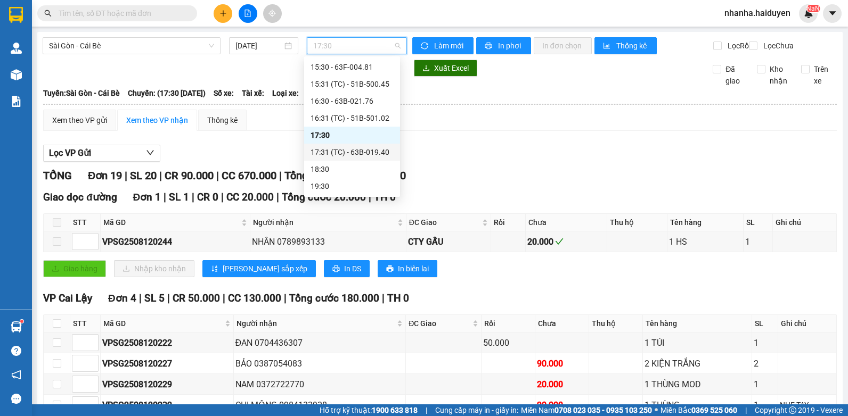
click at [356, 147] on div "17:31 (TC) - 63B-019.40" at bounding box center [351, 152] width 83 height 12
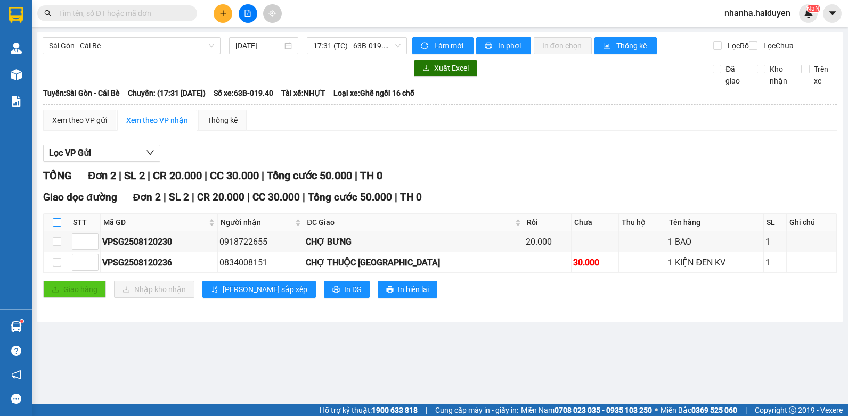
click at [60, 227] on input "checkbox" at bounding box center [57, 222] width 9 height 9
checkbox input "true"
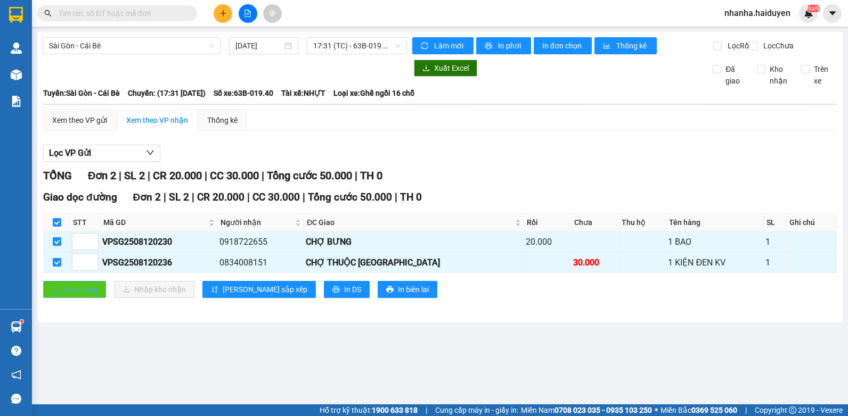
click at [87, 296] on span "Giao hàng" at bounding box center [80, 290] width 34 height 12
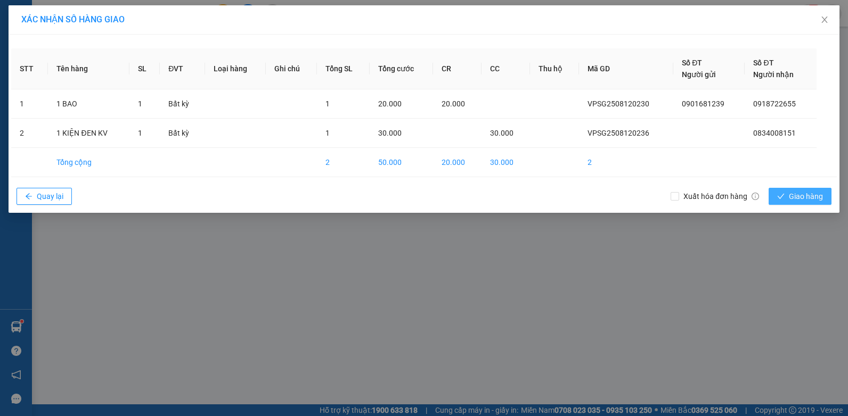
click at [803, 198] on span "Giao hàng" at bounding box center [806, 197] width 34 height 12
